Goal: Information Seeking & Learning: Learn about a topic

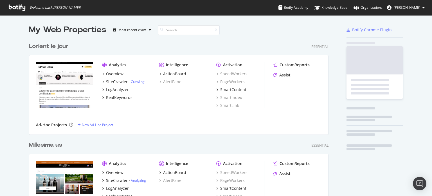
scroll to position [1937, 300]
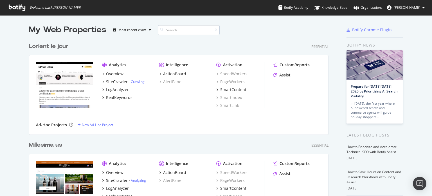
drag, startPoint x: 183, startPoint y: 36, endPoint x: 180, endPoint y: 28, distance: 8.3
click at [183, 36] on div "Lorient le jour Essential Analytics Overview SiteCrawler - Crawling LogAnalyzer…" at bounding box center [181, 84] width 304 height 98
click at [180, 28] on input at bounding box center [189, 30] width 62 height 10
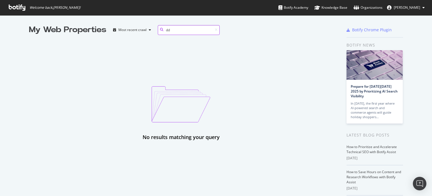
type input "d"
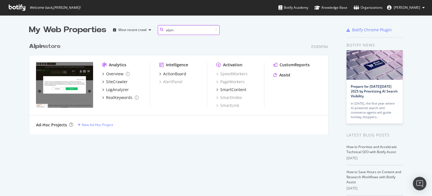
scroll to position [94, 300]
type input "alpin"
click at [116, 81] on div "SiteCrawler" at bounding box center [117, 82] width 22 height 6
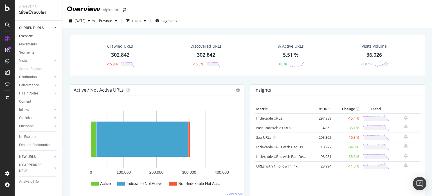
click at [32, 8] on div "Analytics" at bounding box center [38, 7] width 39 height 5
click at [32, 36] on div "Overview" at bounding box center [26, 36] width 14 height 6
click at [36, 161] on div "DISAPPEARED URLS" at bounding box center [40, 168] width 43 height 14
click at [32, 162] on div "DISAPPEARED URLS" at bounding box center [33, 168] width 28 height 12
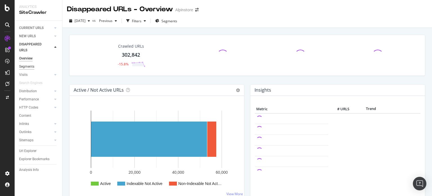
click at [29, 67] on div "Segments" at bounding box center [26, 67] width 15 height 6
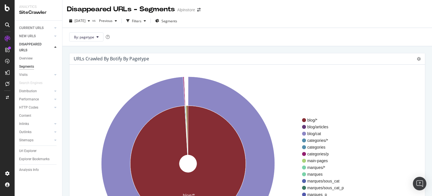
click at [103, 82] on icon "blog/* 99.08 % blog/cat 99.05 %" at bounding box center [188, 164] width 228 height 174
click at [86, 20] on span "[DATE]" at bounding box center [80, 20] width 11 height 5
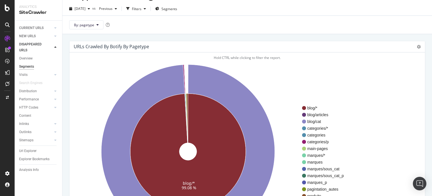
scroll to position [12, 0]
click at [28, 171] on div "Analysis Info" at bounding box center [29, 170] width 20 height 6
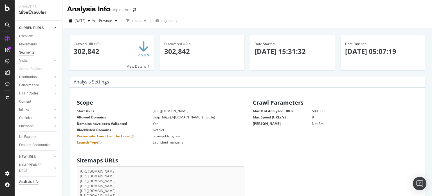
click at [28, 50] on div "Segments" at bounding box center [26, 53] width 15 height 6
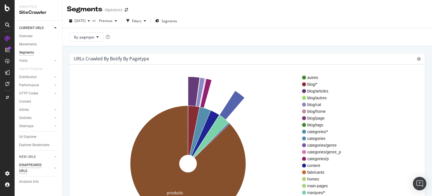
click at [29, 163] on div "DISAPPEARED URLS" at bounding box center [33, 168] width 28 height 12
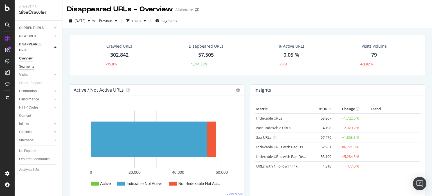
click at [27, 68] on div "Segments" at bounding box center [26, 67] width 15 height 6
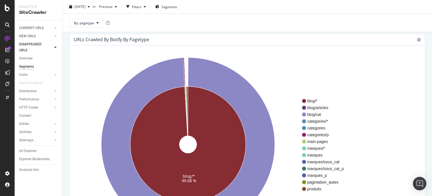
scroll to position [19, 0]
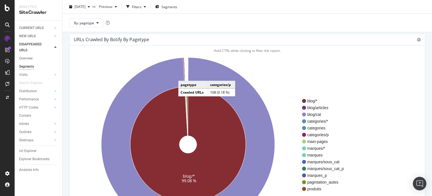
click at [184, 75] on icon at bounding box center [184, 71] width 2 height 29
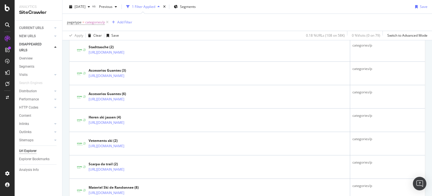
scroll to position [456, 0]
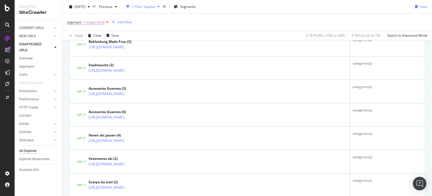
click at [106, 22] on icon at bounding box center [107, 22] width 5 height 6
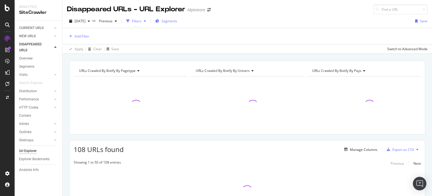
click at [177, 22] on span "Segments" at bounding box center [170, 21] width 16 height 5
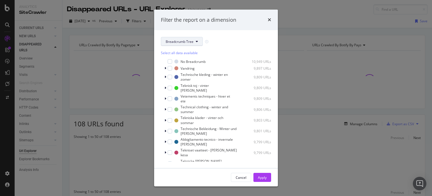
click at [194, 42] on button "Breadcrumb Tree" at bounding box center [182, 41] width 42 height 9
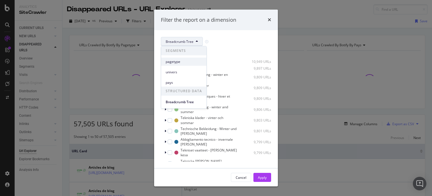
click at [181, 64] on span "pagetype" at bounding box center [184, 61] width 36 height 5
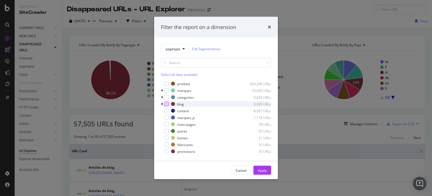
click at [165, 102] on div "modal" at bounding box center [166, 104] width 5 height 5
click at [174, 75] on div "Select all data available" at bounding box center [216, 74] width 110 height 5
click at [167, 103] on icon "modal" at bounding box center [166, 103] width 3 height 3
click at [268, 170] on button "Apply" at bounding box center [263, 169] width 18 height 9
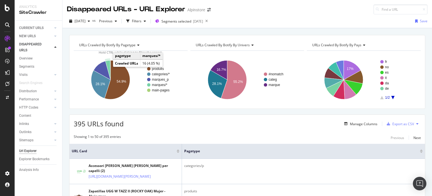
click at [108, 66] on icon "A chart." at bounding box center [108, 69] width 5 height 19
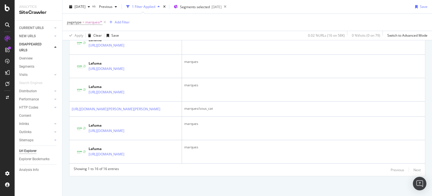
scroll to position [449, 0]
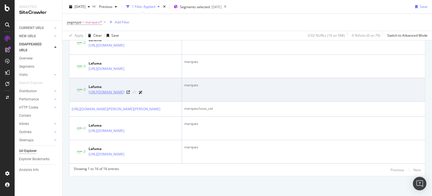
drag, startPoint x: 135, startPoint y: 143, endPoint x: 89, endPoint y: 122, distance: 50.8
click at [89, 101] on td "Lafuma [URL][DOMAIN_NAME]" at bounding box center [126, 89] width 113 height 23
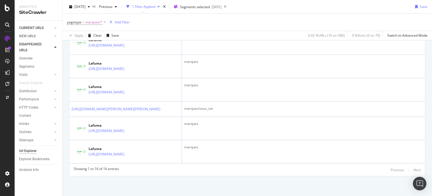
click at [44, 29] on link "CURRENT URLS" at bounding box center [35, 28] width 33 height 6
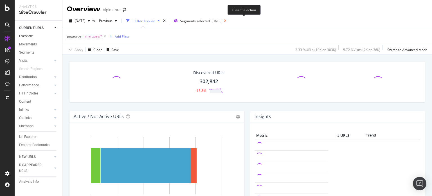
click at [229, 22] on icon at bounding box center [225, 21] width 7 height 8
click at [105, 36] on icon at bounding box center [104, 36] width 5 height 6
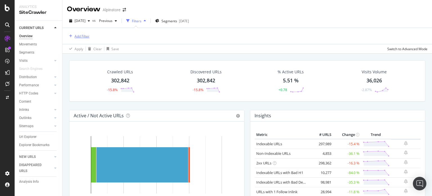
click at [78, 34] on div "Add Filter" at bounding box center [82, 36] width 15 height 5
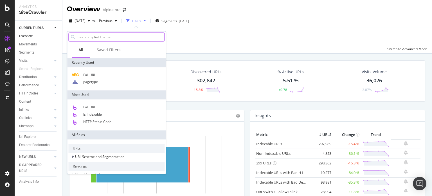
click at [145, 36] on input "text" at bounding box center [120, 37] width 87 height 8
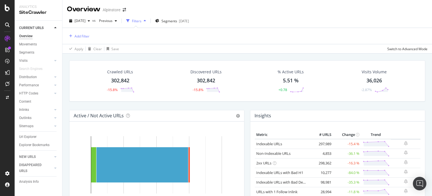
click at [171, 34] on div "Add Filter" at bounding box center [247, 36] width 361 height 16
click at [27, 131] on div "Overview Movements Segments Visits Analysis Orphan URLs Search Engines Distribu…" at bounding box center [40, 92] width 43 height 120
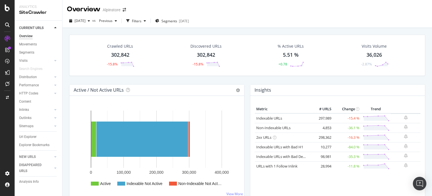
click at [26, 133] on div "Url Explorer" at bounding box center [40, 137] width 43 height 8
click at [24, 135] on div "Url Explorer" at bounding box center [27, 137] width 17 height 6
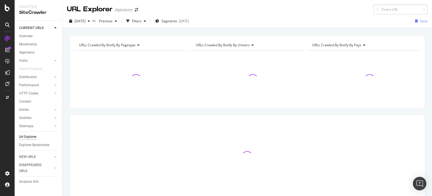
click at [390, 12] on input at bounding box center [401, 10] width 54 height 10
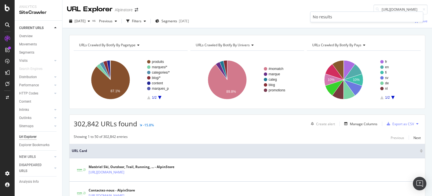
type input "[URL][DOMAIN_NAME]"
click at [30, 136] on div "Url Explorer" at bounding box center [27, 137] width 17 height 6
click at [142, 19] on div "Filters" at bounding box center [137, 21] width 10 height 5
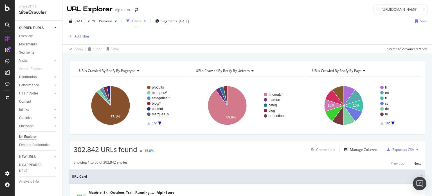
click at [83, 35] on div "Add Filter" at bounding box center [82, 36] width 15 height 5
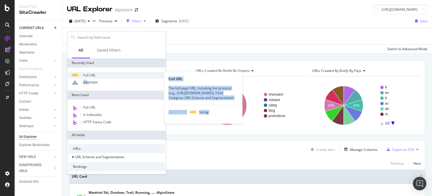
drag, startPoint x: 88, startPoint y: 79, endPoint x: 97, endPoint y: 74, distance: 10.1
click at [97, 74] on div "Full URL Full URL The full page URL, including the protocol (e.g., [URL][DOMAIN…" at bounding box center [116, 79] width 96 height 14
click at [97, 74] on div "Full URL" at bounding box center [116, 75] width 96 height 7
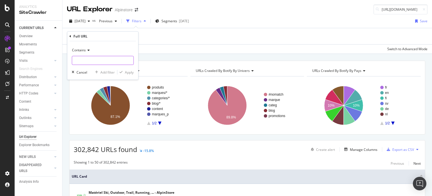
click at [100, 63] on input "text" at bounding box center [102, 60] width 61 height 9
type input "gl="
click at [125, 72] on div "Apply" at bounding box center [129, 72] width 9 height 5
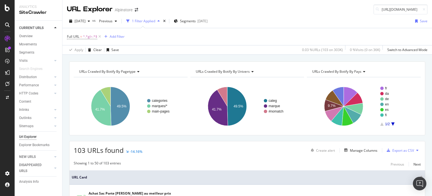
scroll to position [75, 0]
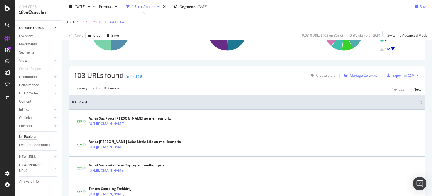
click at [364, 75] on div "Manage Columns" at bounding box center [364, 75] width 28 height 5
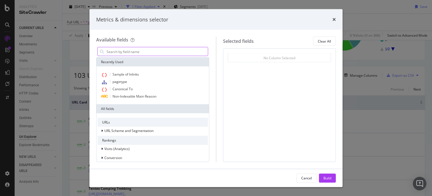
click at [155, 51] on input "modal" at bounding box center [157, 51] width 102 height 8
click at [138, 72] on span "Sample of Inlinks" at bounding box center [126, 74] width 26 height 5
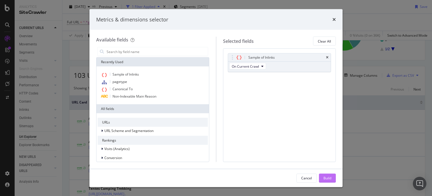
click at [328, 174] on div "Build" at bounding box center [328, 177] width 8 height 8
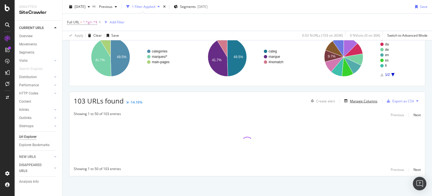
scroll to position [49, 0]
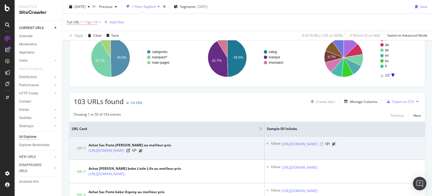
click at [323, 145] on icon at bounding box center [321, 143] width 3 height 3
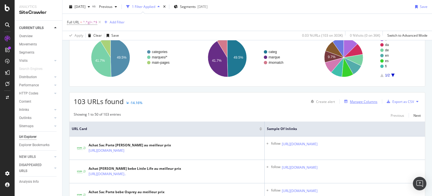
click at [361, 99] on div "Manage Columns" at bounding box center [364, 101] width 28 height 5
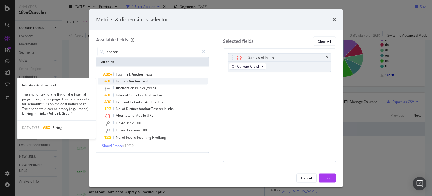
type input "anchor"
click at [143, 81] on span "Text" at bounding box center [144, 81] width 7 height 5
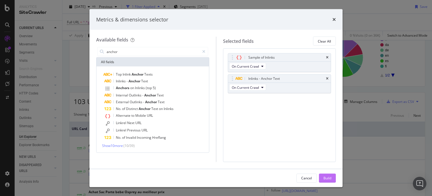
click at [330, 177] on div "Build" at bounding box center [328, 177] width 8 height 5
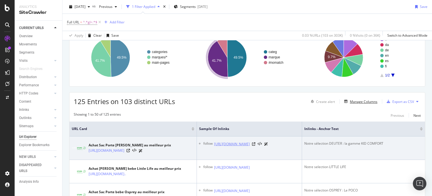
scroll to position [0, 46]
click at [327, 142] on div "Notre sélection DEUTER : la gamme KID COMFORT" at bounding box center [363, 143] width 118 height 5
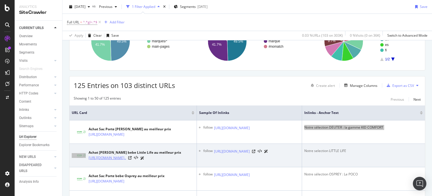
scroll to position [0, 0]
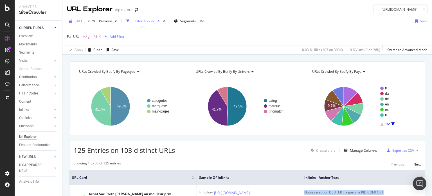
click at [83, 19] on span "[DATE]" at bounding box center [80, 21] width 11 height 5
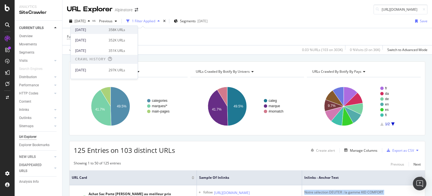
scroll to position [32, 0]
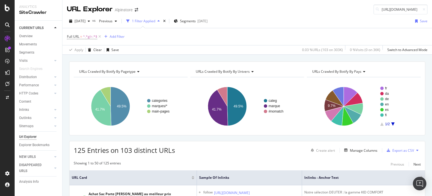
click at [157, 51] on div "Apply Clear Save 0.03 % URLs ( 103 on 303K ) 0 % Visits ( 0 on 36K ) Switch to …" at bounding box center [247, 49] width 370 height 9
